Goal: Find contact information: Find contact information

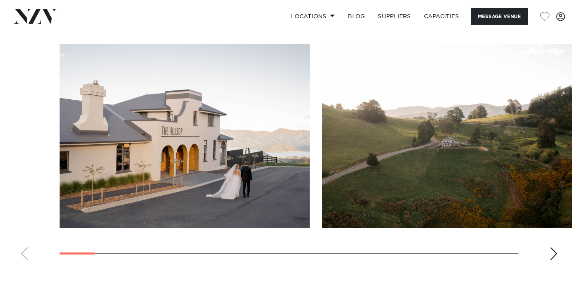
scroll to position [778, 0]
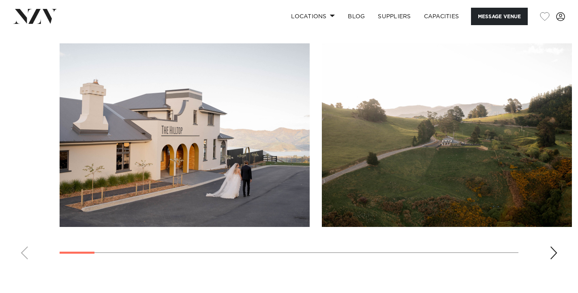
click at [555, 246] on div "Next slide" at bounding box center [553, 252] width 8 height 13
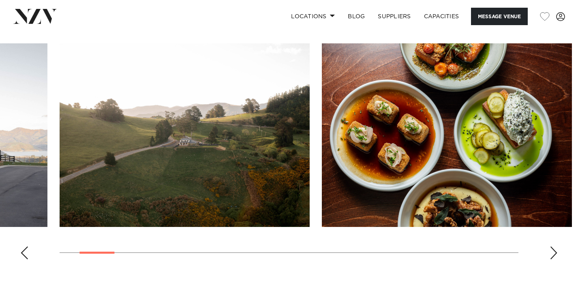
click at [555, 246] on div "Next slide" at bounding box center [553, 252] width 8 height 13
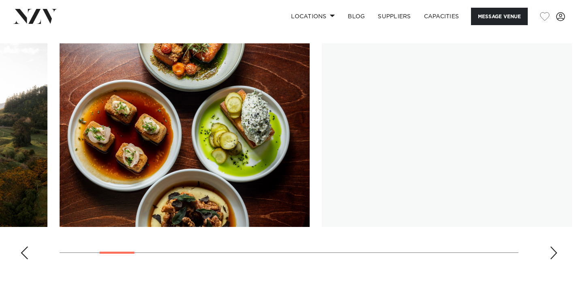
click at [555, 246] on div "Next slide" at bounding box center [553, 252] width 8 height 13
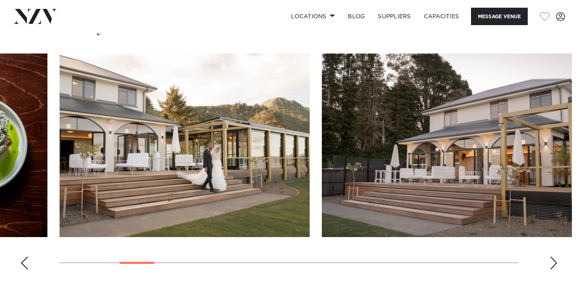
scroll to position [765, 0]
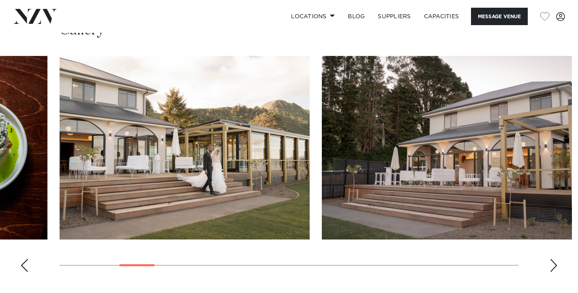
click at [552, 259] on div "Next slide" at bounding box center [553, 265] width 8 height 13
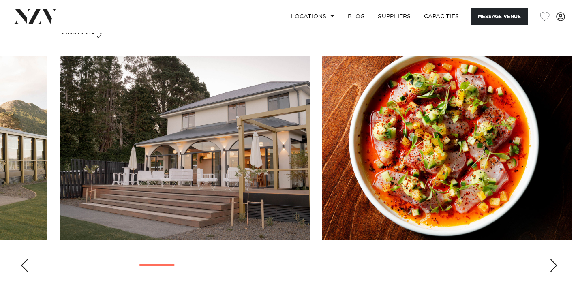
click at [552, 259] on div "Next slide" at bounding box center [553, 265] width 8 height 13
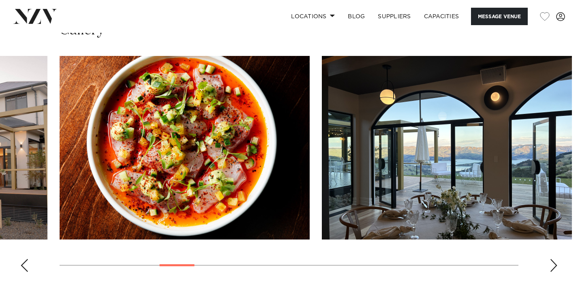
click at [552, 259] on div "Next slide" at bounding box center [553, 265] width 8 height 13
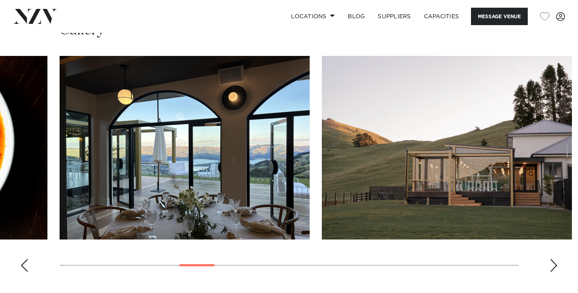
click at [552, 259] on div "Next slide" at bounding box center [553, 265] width 8 height 13
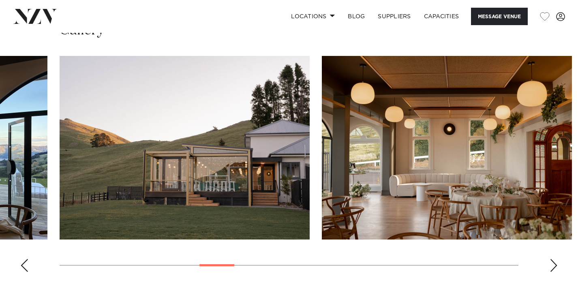
click at [552, 259] on div "Next slide" at bounding box center [553, 265] width 8 height 13
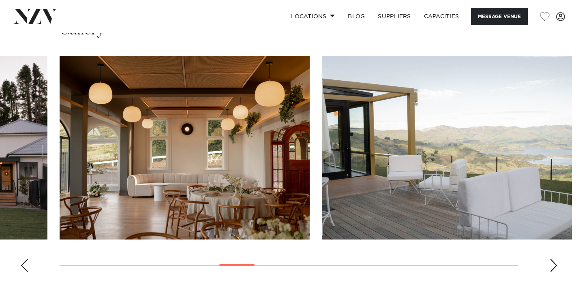
click at [553, 259] on div "Next slide" at bounding box center [553, 265] width 8 height 13
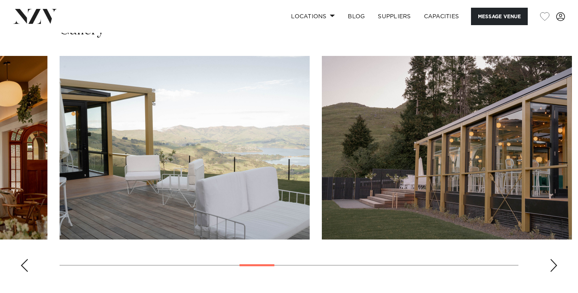
click at [553, 259] on div "Next slide" at bounding box center [553, 265] width 8 height 13
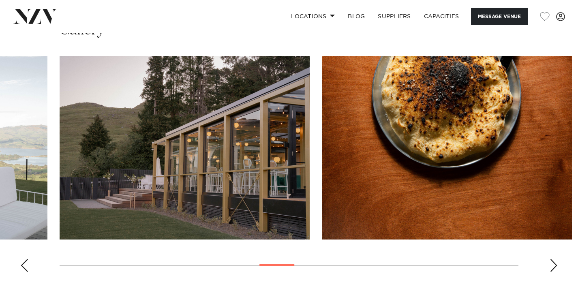
click at [553, 259] on div "Next slide" at bounding box center [553, 265] width 8 height 13
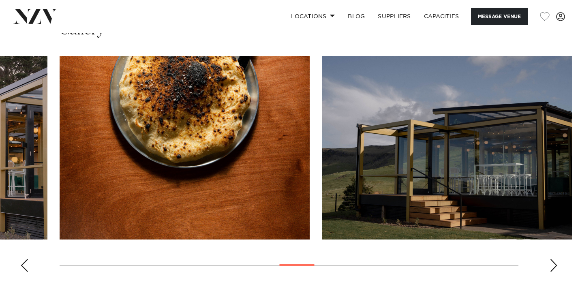
click at [553, 259] on div "Next slide" at bounding box center [553, 265] width 8 height 13
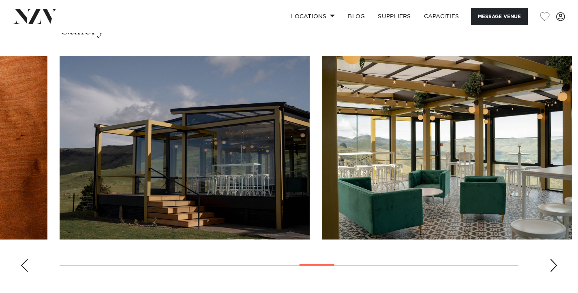
click at [554, 259] on div "Next slide" at bounding box center [553, 265] width 8 height 13
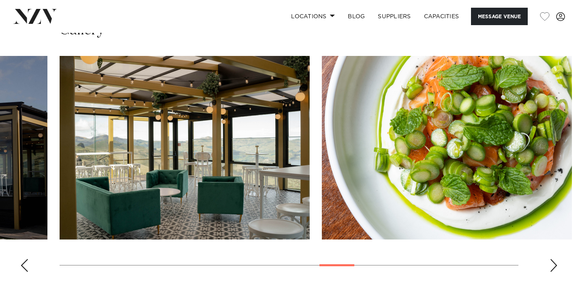
click at [554, 259] on div "Next slide" at bounding box center [553, 265] width 8 height 13
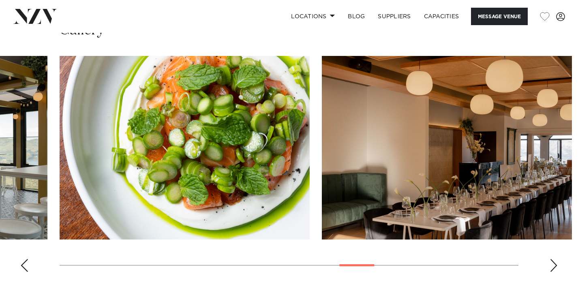
click at [554, 259] on div "Next slide" at bounding box center [553, 265] width 8 height 13
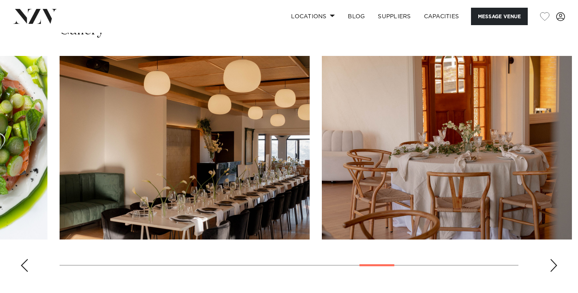
click at [554, 259] on div "Next slide" at bounding box center [553, 265] width 8 height 13
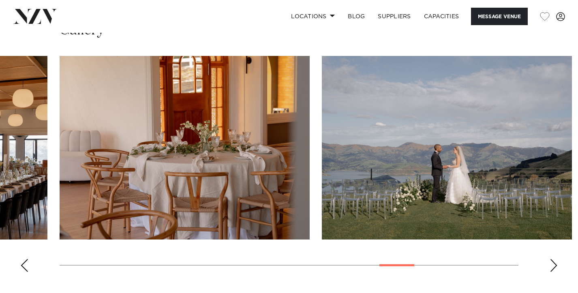
click at [554, 259] on div "Next slide" at bounding box center [553, 265] width 8 height 13
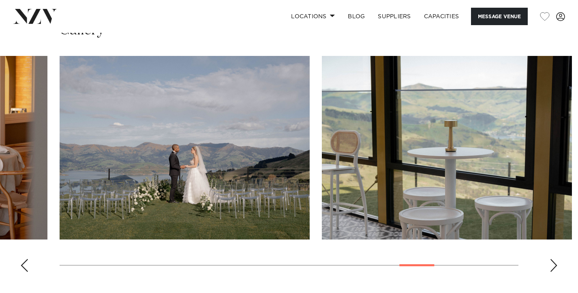
click at [554, 259] on div "Next slide" at bounding box center [553, 265] width 8 height 13
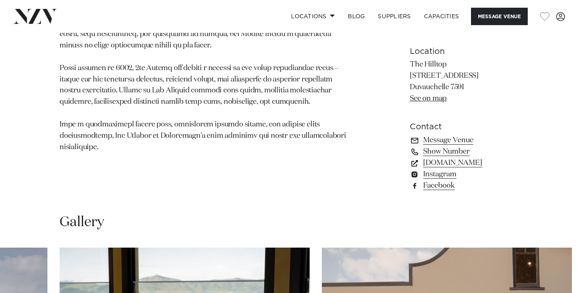
scroll to position [573, 0]
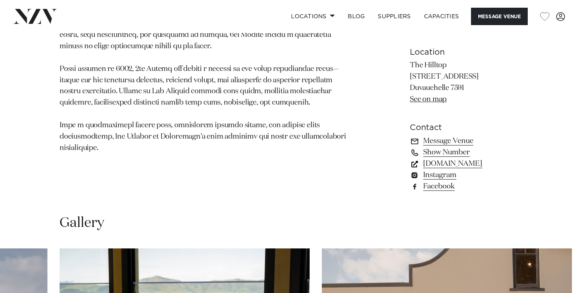
click at [429, 158] on link "[DOMAIN_NAME]" at bounding box center [463, 163] width 109 height 11
